Goal: Obtain resource: Download file/media

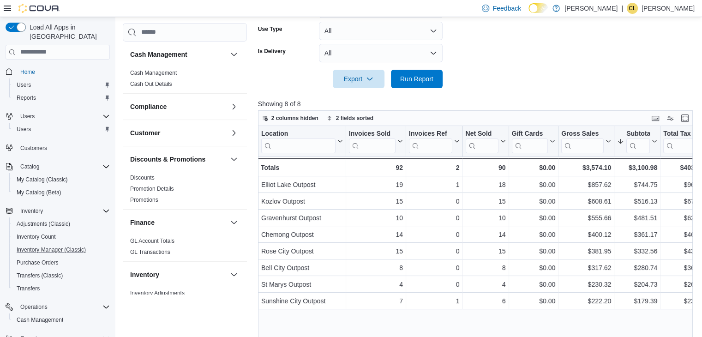
scroll to position [553, 0]
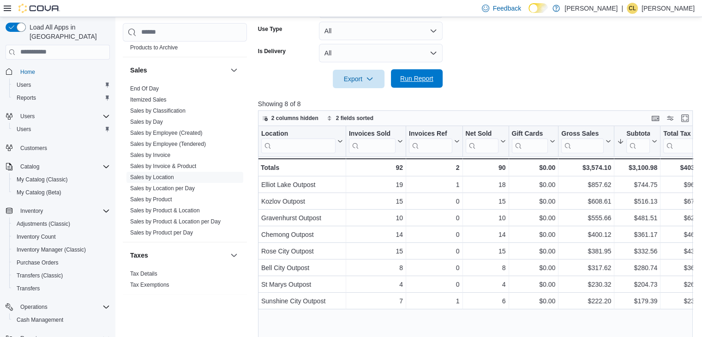
click at [413, 84] on span "Run Report" at bounding box center [416, 78] width 41 height 18
click at [577, 67] on div at bounding box center [477, 65] width 439 height 7
click at [402, 76] on span "Run Report" at bounding box center [416, 78] width 33 height 9
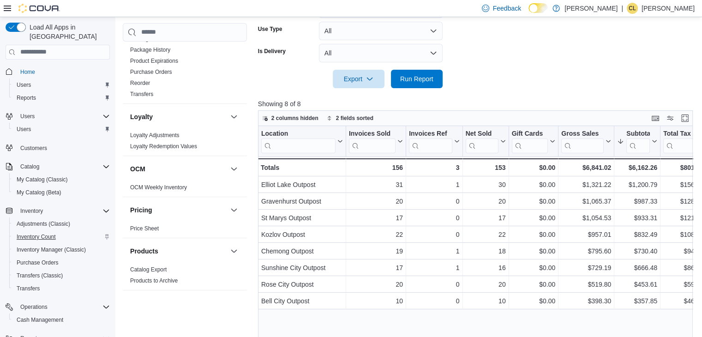
scroll to position [320, 0]
click at [29, 233] on span "Inventory Count" at bounding box center [36, 236] width 39 height 7
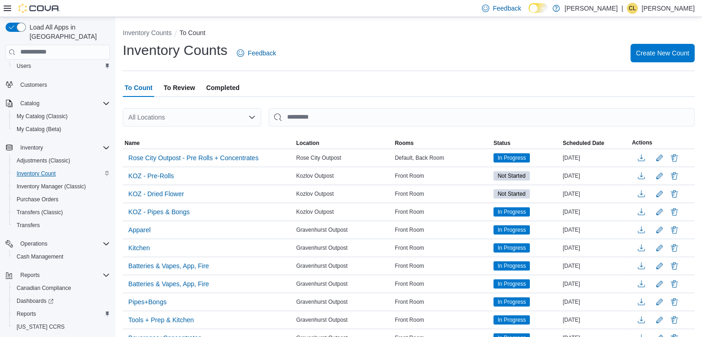
scroll to position [78, 0]
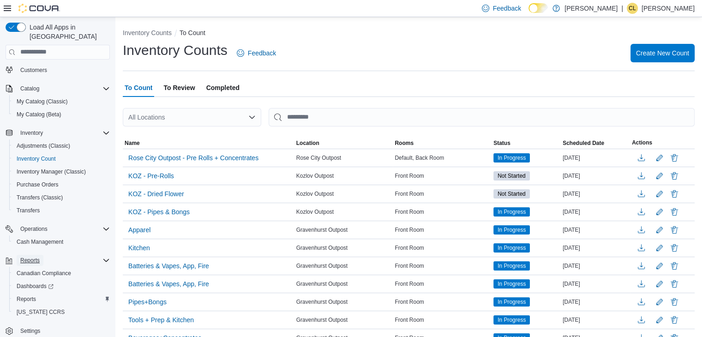
click at [30, 256] on span "Reports" at bounding box center [29, 259] width 19 height 7
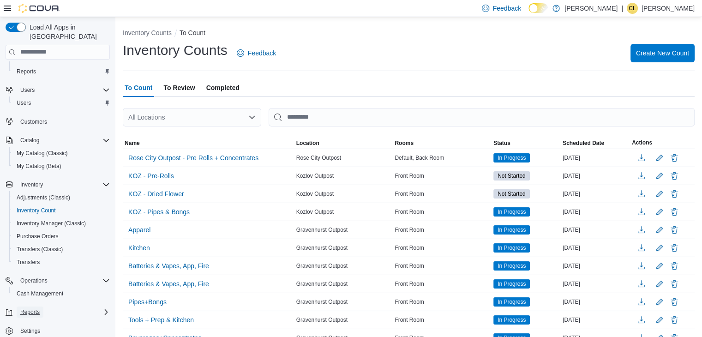
click at [24, 306] on span "Reports" at bounding box center [29, 311] width 19 height 11
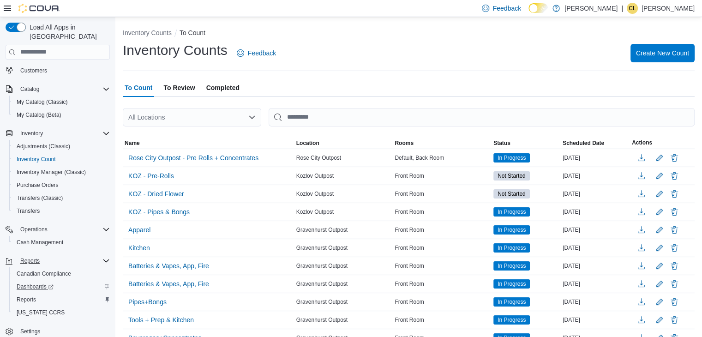
scroll to position [78, 0]
click at [31, 295] on span "Reports" at bounding box center [26, 298] width 19 height 7
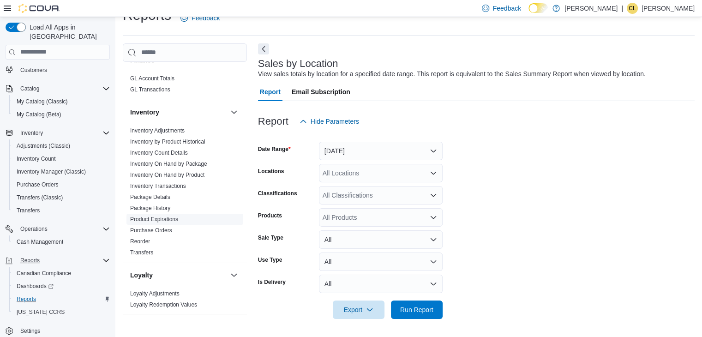
scroll to position [184, 0]
click at [194, 159] on link "Inventory On Hand by Package" at bounding box center [168, 162] width 77 height 6
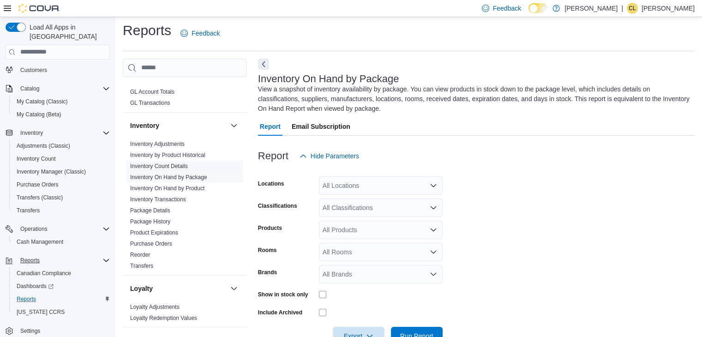
scroll to position [30, 0]
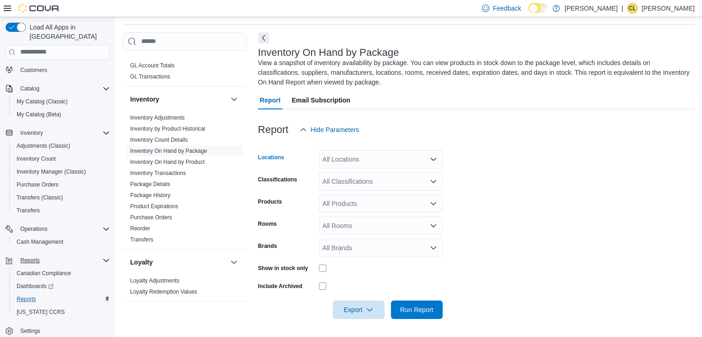
click at [373, 161] on div "All Locations" at bounding box center [381, 159] width 124 height 18
type input "***"
click at [358, 174] on span "Gravenhurst Outpost" at bounding box center [369, 174] width 60 height 9
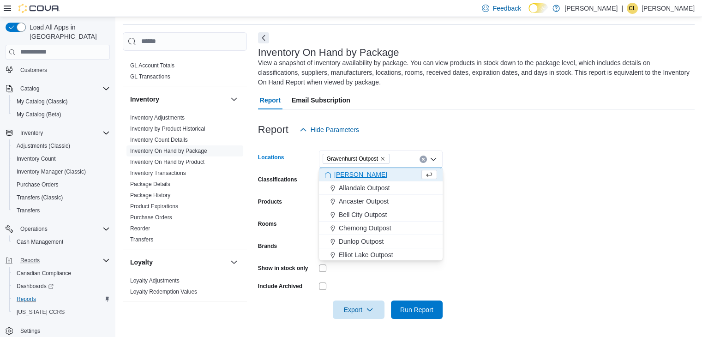
click at [538, 200] on form "Locations Gravenhurst Outpost Combo box. Selected. Gravenhurst Outpost. Press B…" at bounding box center [476, 229] width 436 height 180
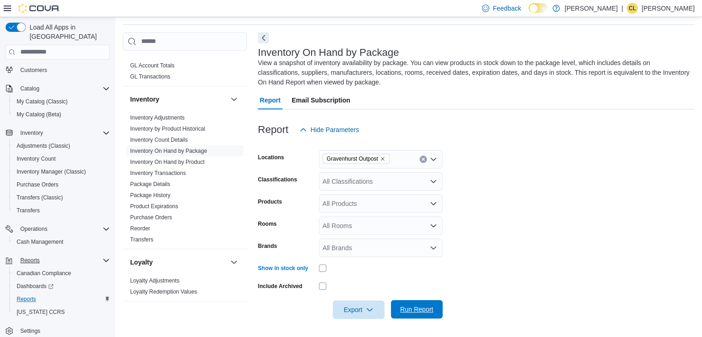
click at [408, 311] on span "Run Report" at bounding box center [416, 308] width 33 height 9
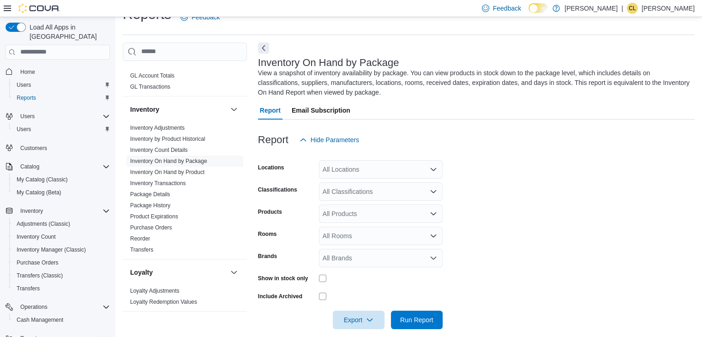
scroll to position [30, 0]
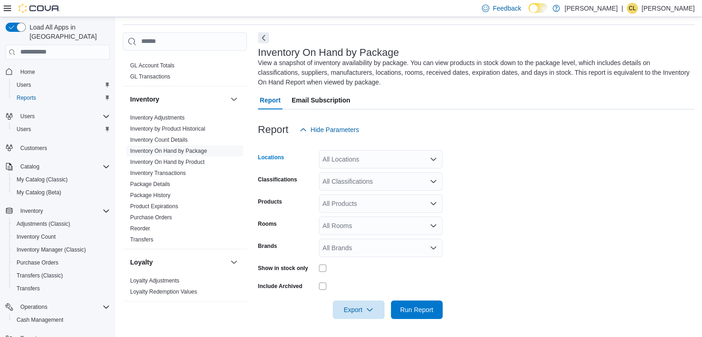
click at [389, 152] on div "All Locations" at bounding box center [381, 159] width 124 height 18
type input "***"
click at [387, 173] on span "Gravenhurst Outpost" at bounding box center [369, 174] width 60 height 9
click at [476, 173] on form "Locations Gravenhurst Outpost Classifications All Classifications Products All …" at bounding box center [476, 229] width 436 height 180
click at [402, 311] on span "Run Report" at bounding box center [416, 308] width 33 height 9
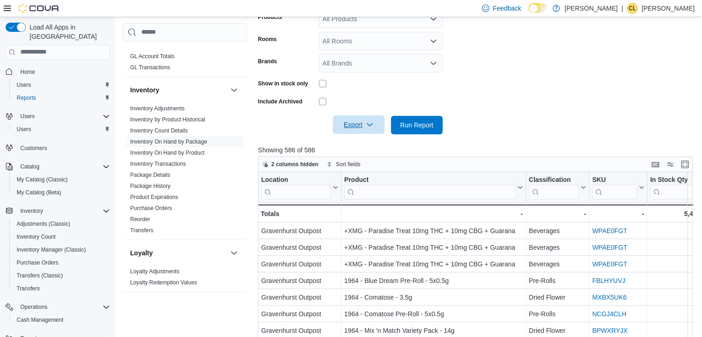
click at [363, 121] on span "Export" at bounding box center [358, 124] width 41 height 18
click at [354, 141] on span "Export to Excel" at bounding box center [360, 142] width 42 height 7
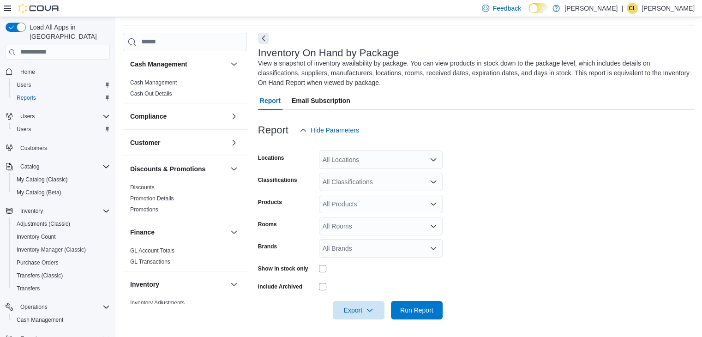
scroll to position [30, 0]
click at [28, 334] on span "Reports" at bounding box center [29, 337] width 19 height 7
click at [29, 334] on span "Reports" at bounding box center [29, 337] width 19 height 7
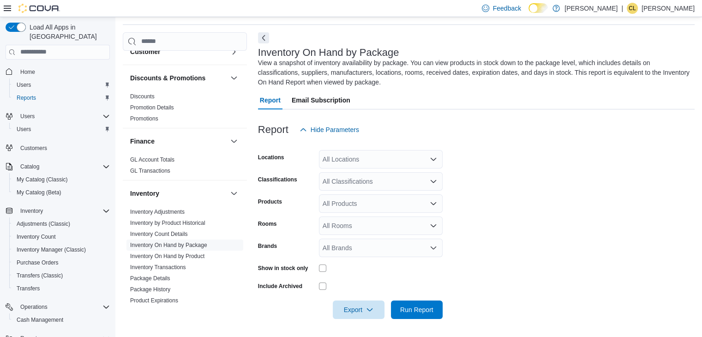
scroll to position [159, 0]
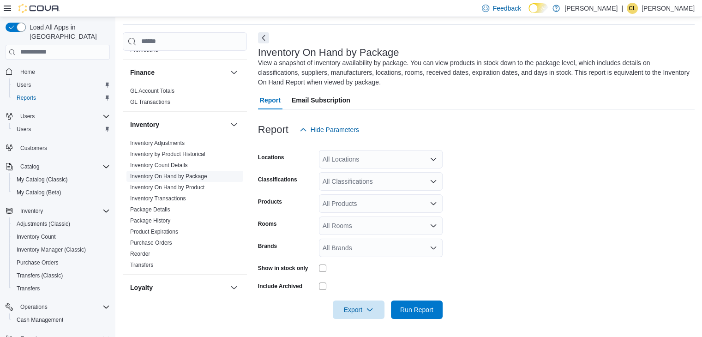
click at [175, 174] on link "Inventory On Hand by Package" at bounding box center [168, 176] width 77 height 6
click at [332, 162] on div "All Locations" at bounding box center [381, 159] width 124 height 18
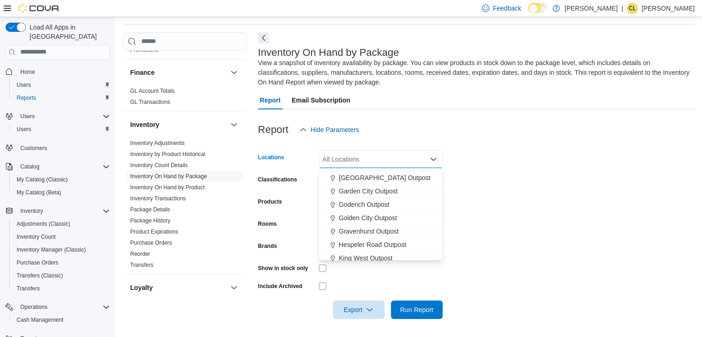
scroll to position [92, 0]
click at [347, 229] on span "Gravenhurst Outpost" at bounding box center [369, 229] width 60 height 9
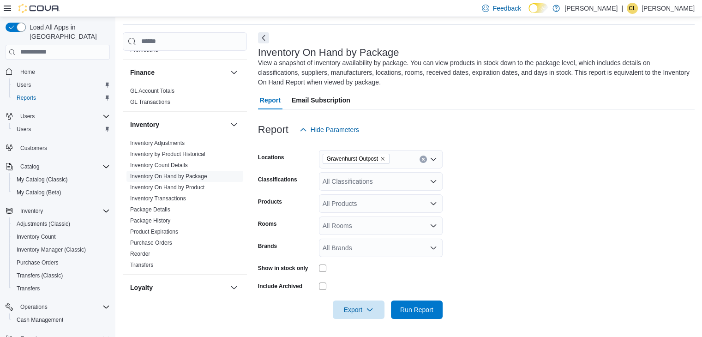
click at [461, 162] on form "Locations Gravenhurst Outpost Classifications All Classifications Products All …" at bounding box center [476, 229] width 436 height 180
click at [362, 179] on div "All Classifications" at bounding box center [381, 181] width 124 height 18
click at [535, 182] on form "Locations Gravenhurst Outpost Classifications All Classifications Products All …" at bounding box center [476, 229] width 436 height 180
click at [425, 309] on span "Run Report" at bounding box center [416, 308] width 33 height 9
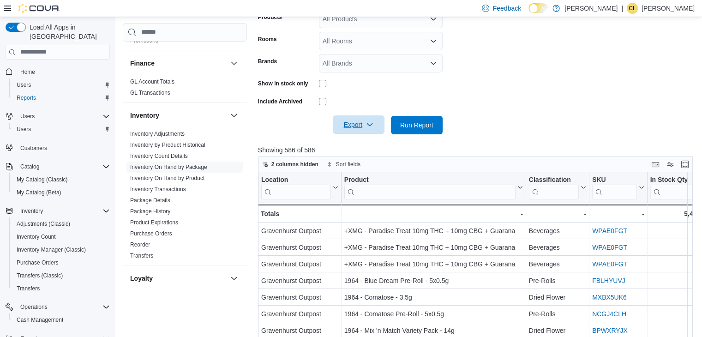
click at [352, 128] on span "Export" at bounding box center [358, 124] width 41 height 18
click at [356, 145] on span "Export to Excel" at bounding box center [360, 142] width 42 height 7
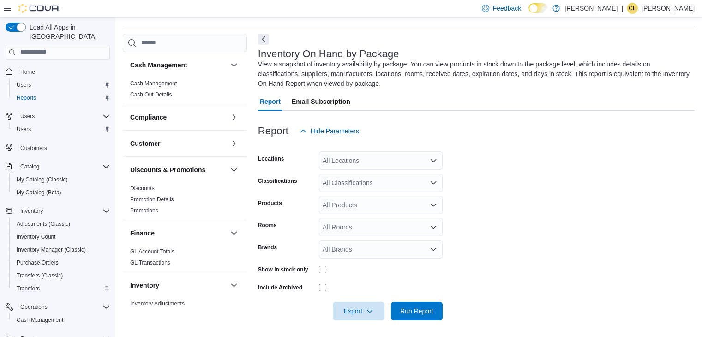
scroll to position [30, 0]
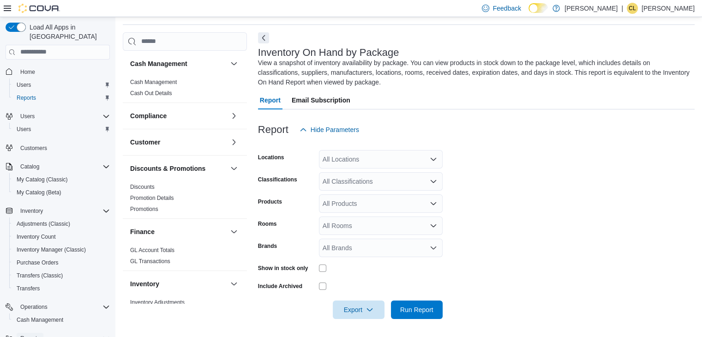
click at [30, 333] on span "Reports" at bounding box center [29, 338] width 19 height 11
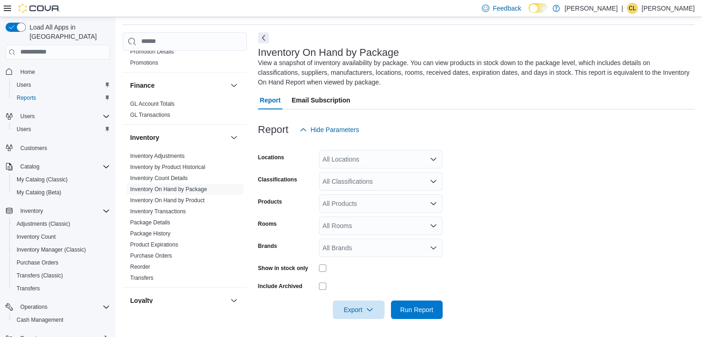
scroll to position [184, 0]
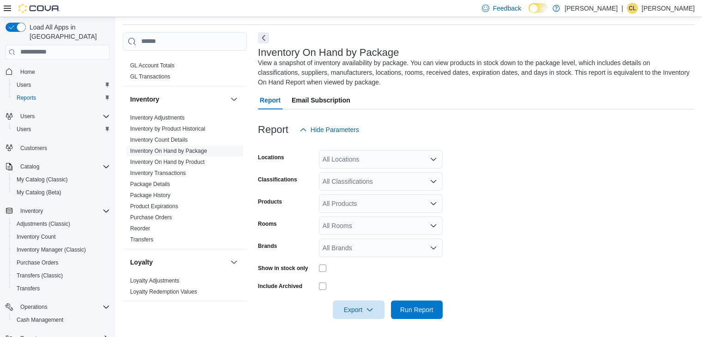
click at [163, 152] on link "Inventory On Hand by Package" at bounding box center [168, 151] width 77 height 6
click at [408, 163] on div "All Locations" at bounding box center [381, 159] width 124 height 18
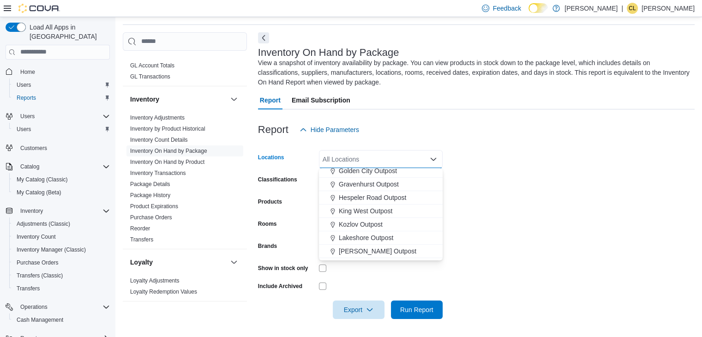
scroll to position [138, 0]
click at [361, 184] on span "Gravenhurst Outpost" at bounding box center [369, 182] width 60 height 9
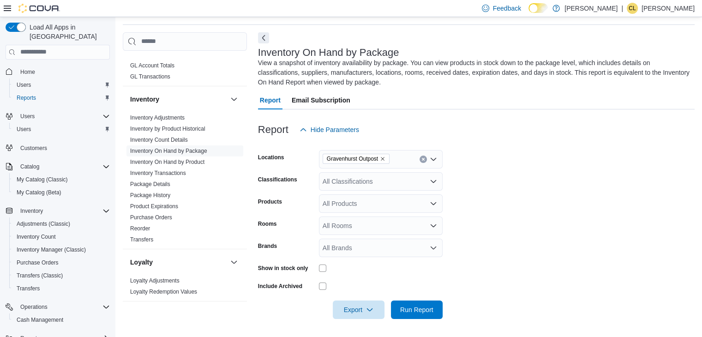
click at [535, 179] on form "Locations Gravenhurst Outpost Classifications All Classifications Products All …" at bounding box center [476, 229] width 436 height 180
click at [321, 263] on div at bounding box center [381, 268] width 124 height 14
click at [426, 307] on span "Run Report" at bounding box center [416, 308] width 33 height 9
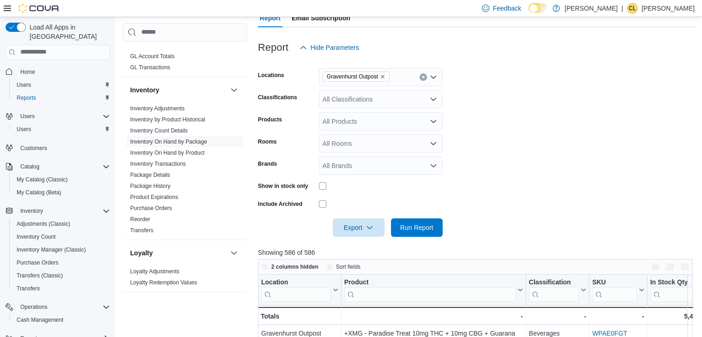
scroll to position [214, 0]
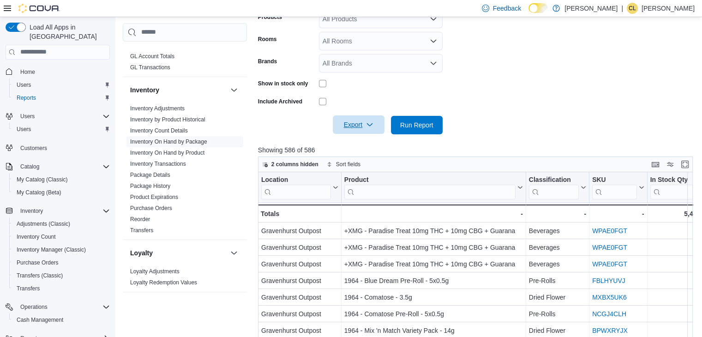
click at [358, 124] on span "Export" at bounding box center [358, 124] width 41 height 18
click at [360, 147] on button "Export to Excel" at bounding box center [359, 143] width 53 height 18
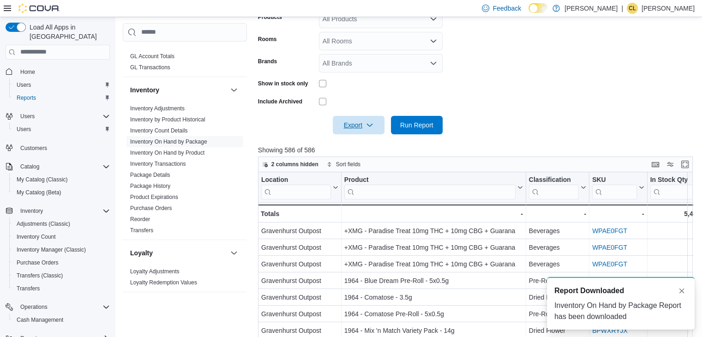
scroll to position [0, 0]
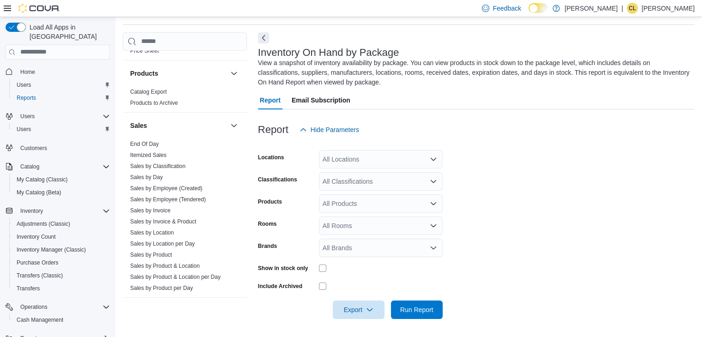
scroll to position [553, 0]
